Goal: Task Accomplishment & Management: Use online tool/utility

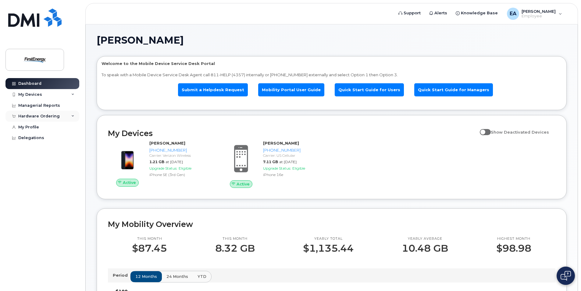
click at [35, 119] on div "Hardware Ordering" at bounding box center [42, 116] width 74 height 11
click at [32, 140] on div "New Order" at bounding box center [32, 138] width 23 height 5
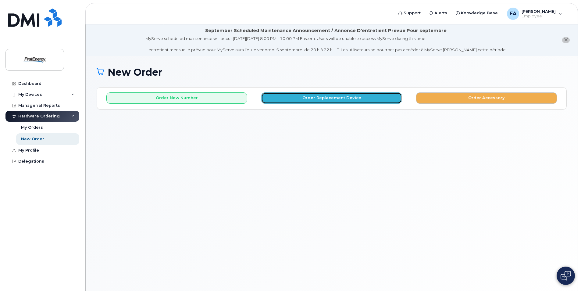
click at [294, 102] on button "Order Replacement Device" at bounding box center [331, 97] width 141 height 11
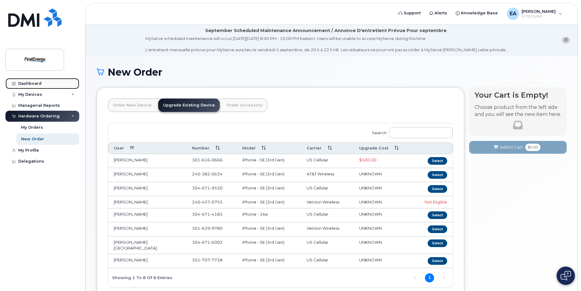
click at [32, 80] on link "Dashboard" at bounding box center [42, 83] width 74 height 11
